Goal: Information Seeking & Learning: Learn about a topic

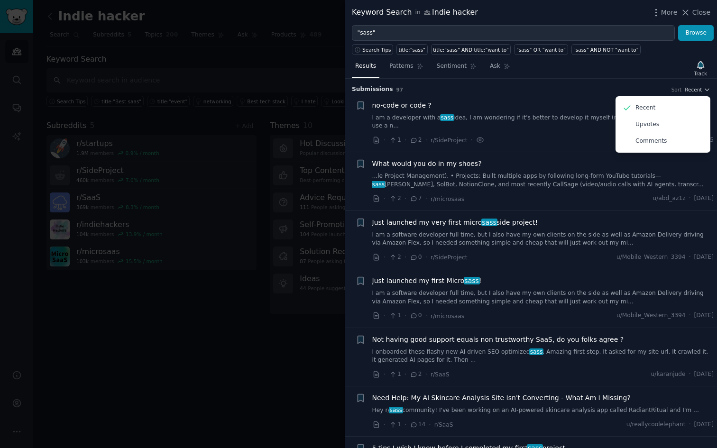
click at [509, 97] on li "+ no-code or code ? I am a developer with a sass idea, I am wondering if it's b…" at bounding box center [531, 123] width 372 height 58
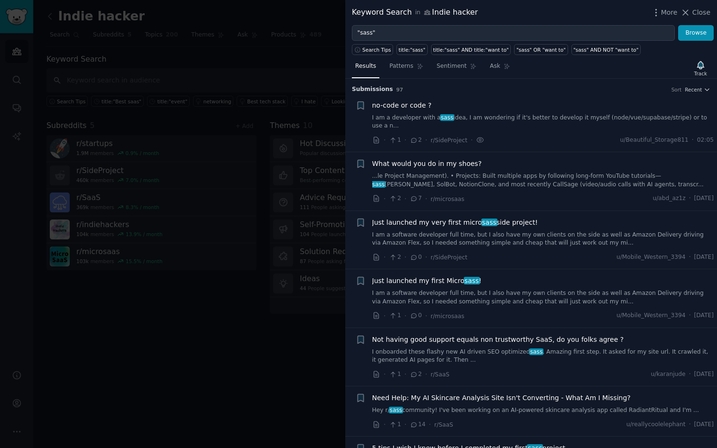
click at [498, 118] on link "I am a developer with a sass idea, I am wondering if it's better to develop it …" at bounding box center [543, 122] width 342 height 17
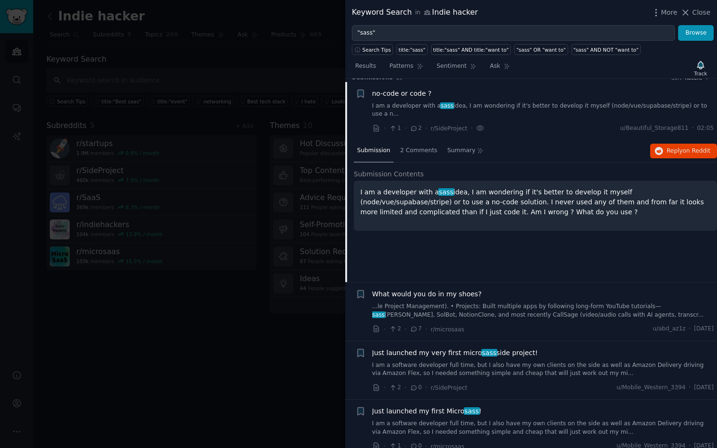
scroll to position [15, 0]
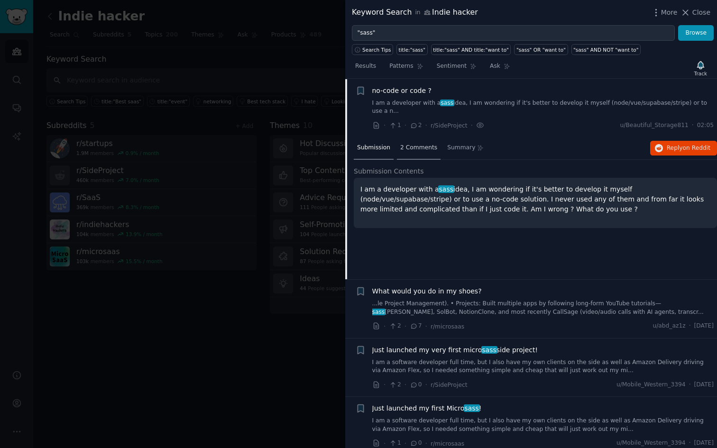
click at [417, 149] on span "2 Comments" at bounding box center [418, 148] width 37 height 9
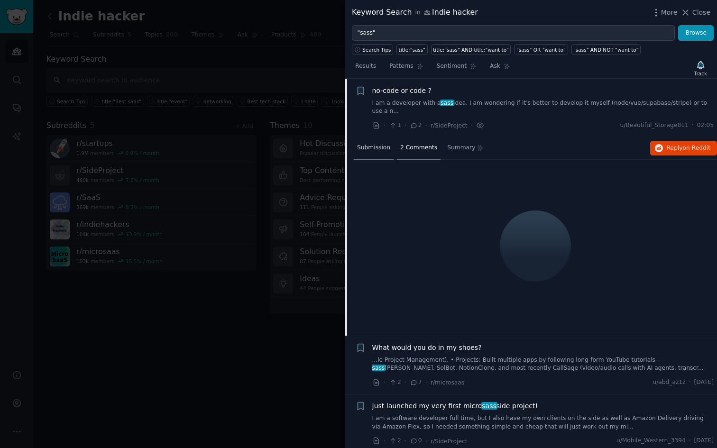
click at [376, 147] on span "Submission" at bounding box center [373, 148] width 33 height 9
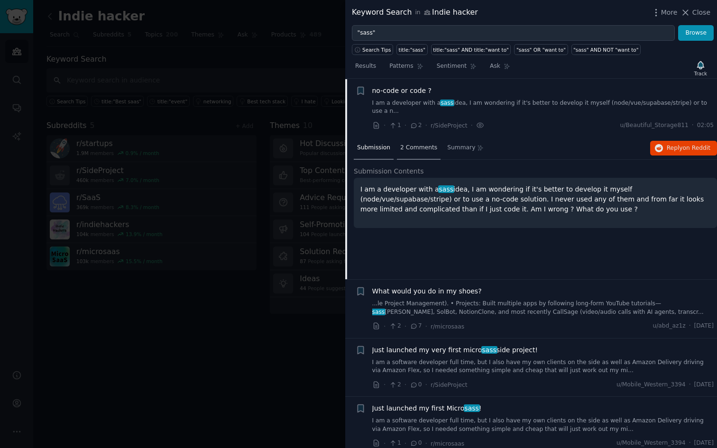
click at [418, 145] on span "2 Comments" at bounding box center [418, 148] width 37 height 9
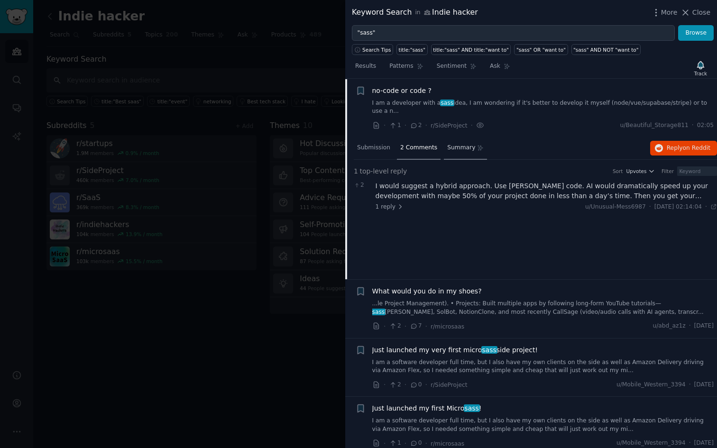
click at [454, 150] on span "Summary" at bounding box center [461, 148] width 28 height 9
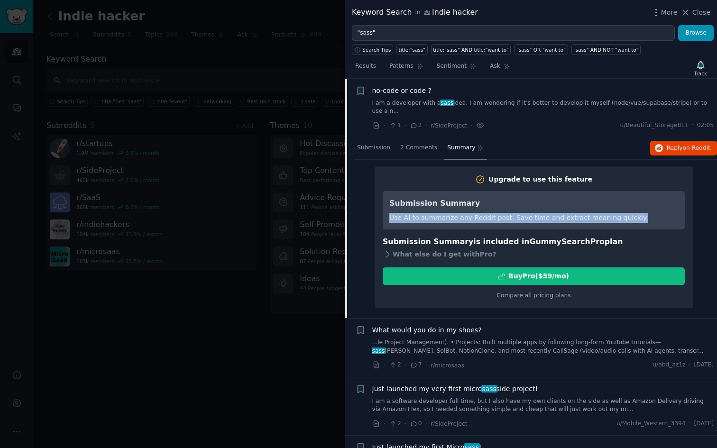
drag, startPoint x: 388, startPoint y: 217, endPoint x: 631, endPoint y: 221, distance: 243.2
click at [631, 221] on div "Submission Summary Use AI to summarize any Reddit post. Save time and extract m…" at bounding box center [533, 210] width 289 height 25
copy div "Use AI to summarize any Reddit post. Save time and extract meaning quickly."
click at [367, 66] on span "Results" at bounding box center [365, 66] width 21 height 9
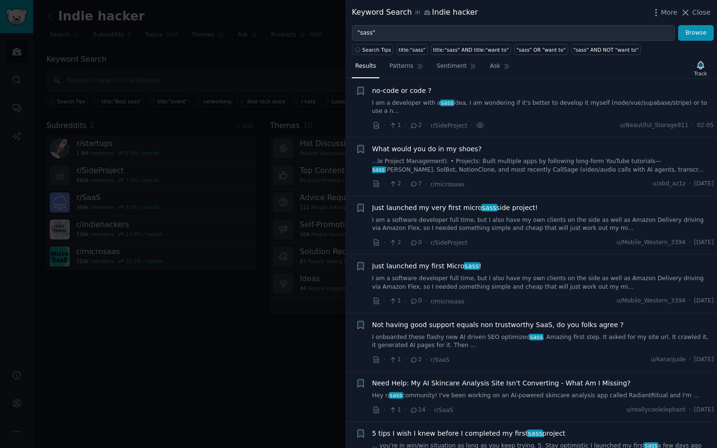
click at [275, 254] on div at bounding box center [358, 224] width 717 height 448
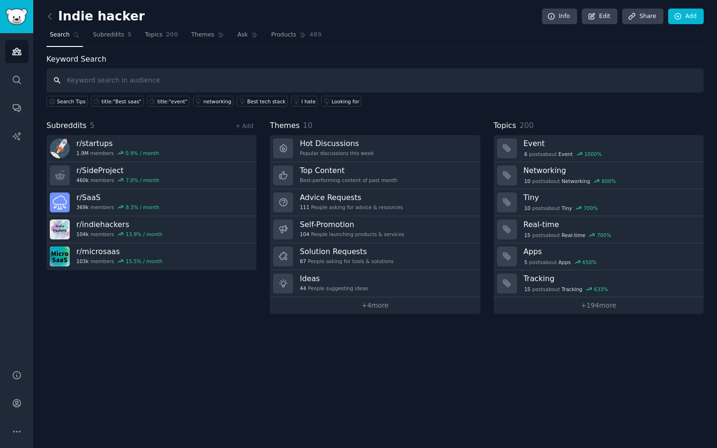
click at [103, 88] on input "text" at bounding box center [374, 80] width 657 height 24
type input "sass"
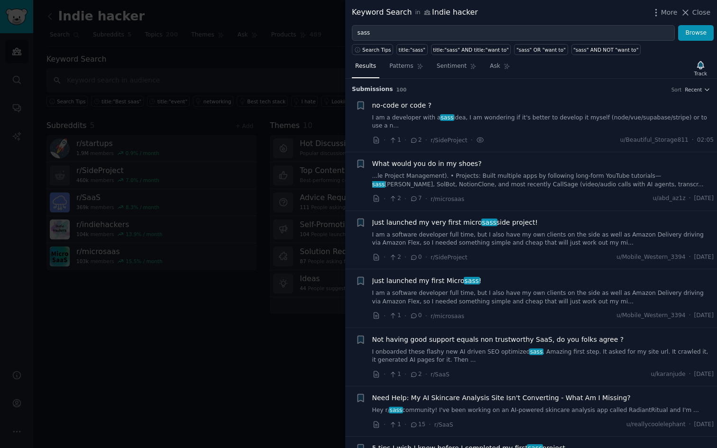
click at [473, 111] on div "no-code or code ? I am a developer with a sass idea, I am wondering if it's bet…" at bounding box center [543, 115] width 342 height 30
click at [473, 127] on link "I am a developer with a sass idea, I am wondering if it's better to develop it …" at bounding box center [543, 122] width 342 height 17
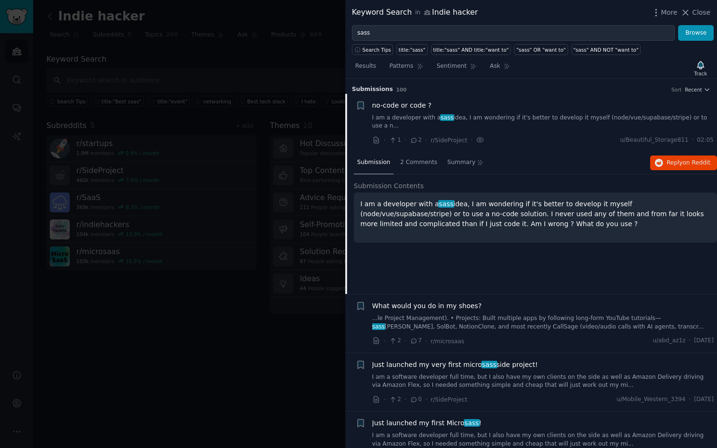
scroll to position [15, 0]
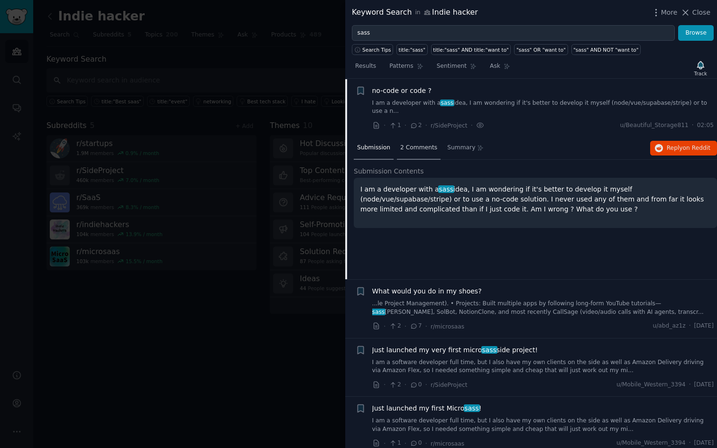
click at [411, 153] on div "2 Comments" at bounding box center [419, 148] width 44 height 23
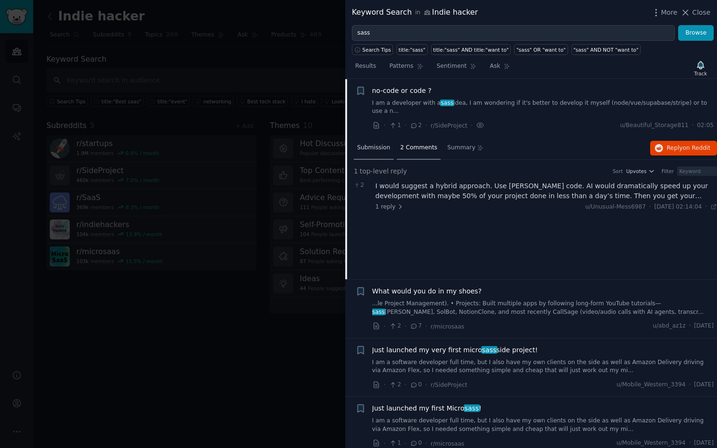
click at [385, 150] on span "Submission" at bounding box center [373, 148] width 33 height 9
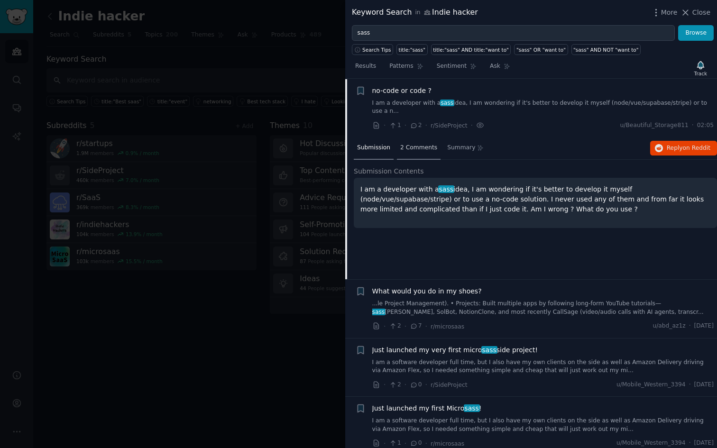
click at [420, 150] on span "2 Comments" at bounding box center [418, 148] width 37 height 9
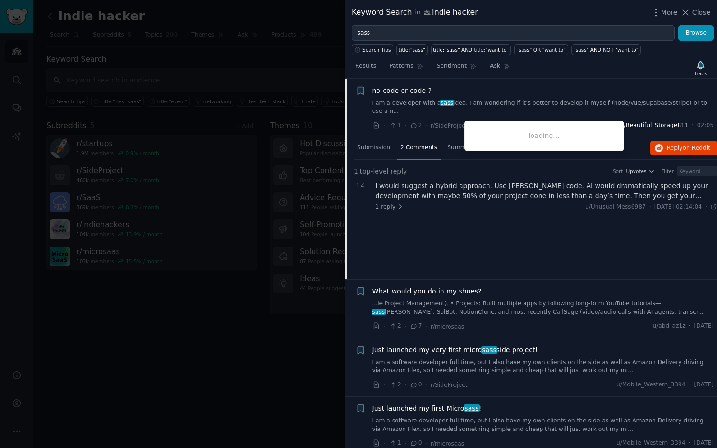
click at [647, 127] on span "u/Beautiful_Storage811" at bounding box center [654, 125] width 68 height 9
